Goal: Find specific page/section: Find specific page/section

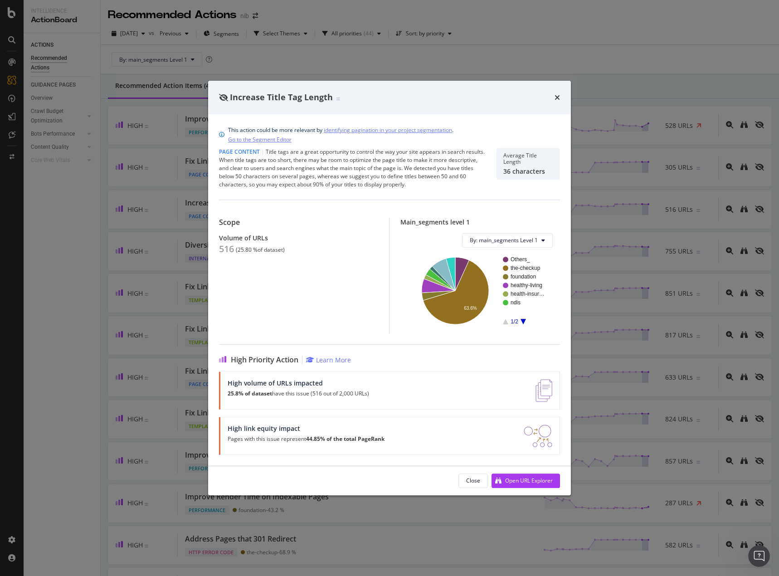
drag, startPoint x: 558, startPoint y: 99, endPoint x: 366, endPoint y: 5, distance: 214.1
click at [558, 99] on icon "times" at bounding box center [557, 97] width 5 height 7
